Goal: Task Accomplishment & Management: Manage account settings

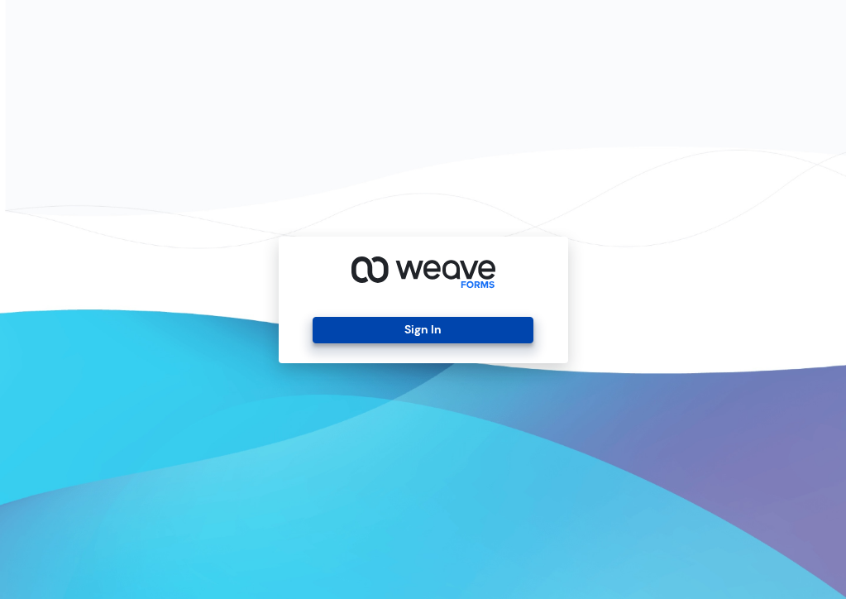
click at [412, 326] on button "Sign In" at bounding box center [423, 330] width 221 height 26
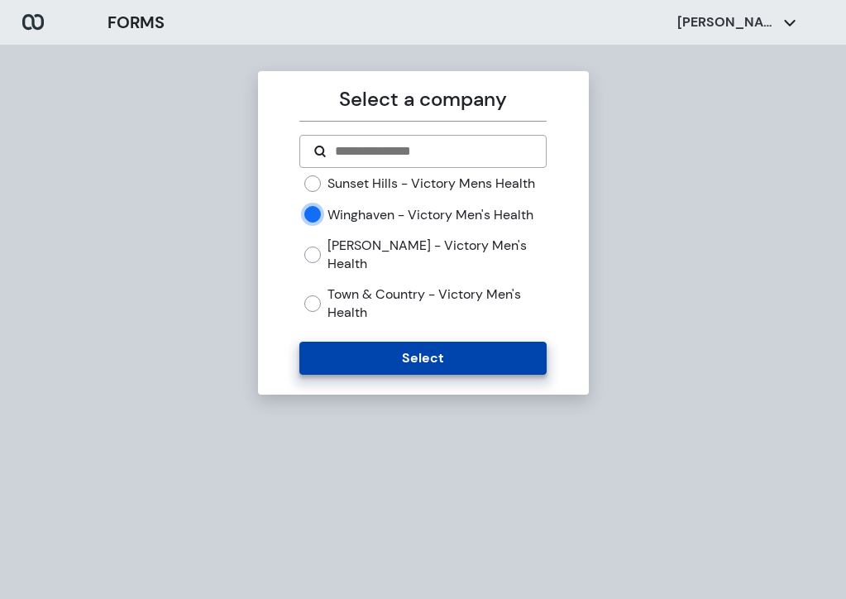
click at [371, 342] on button "Select" at bounding box center [422, 358] width 247 height 33
